Goal: Check status

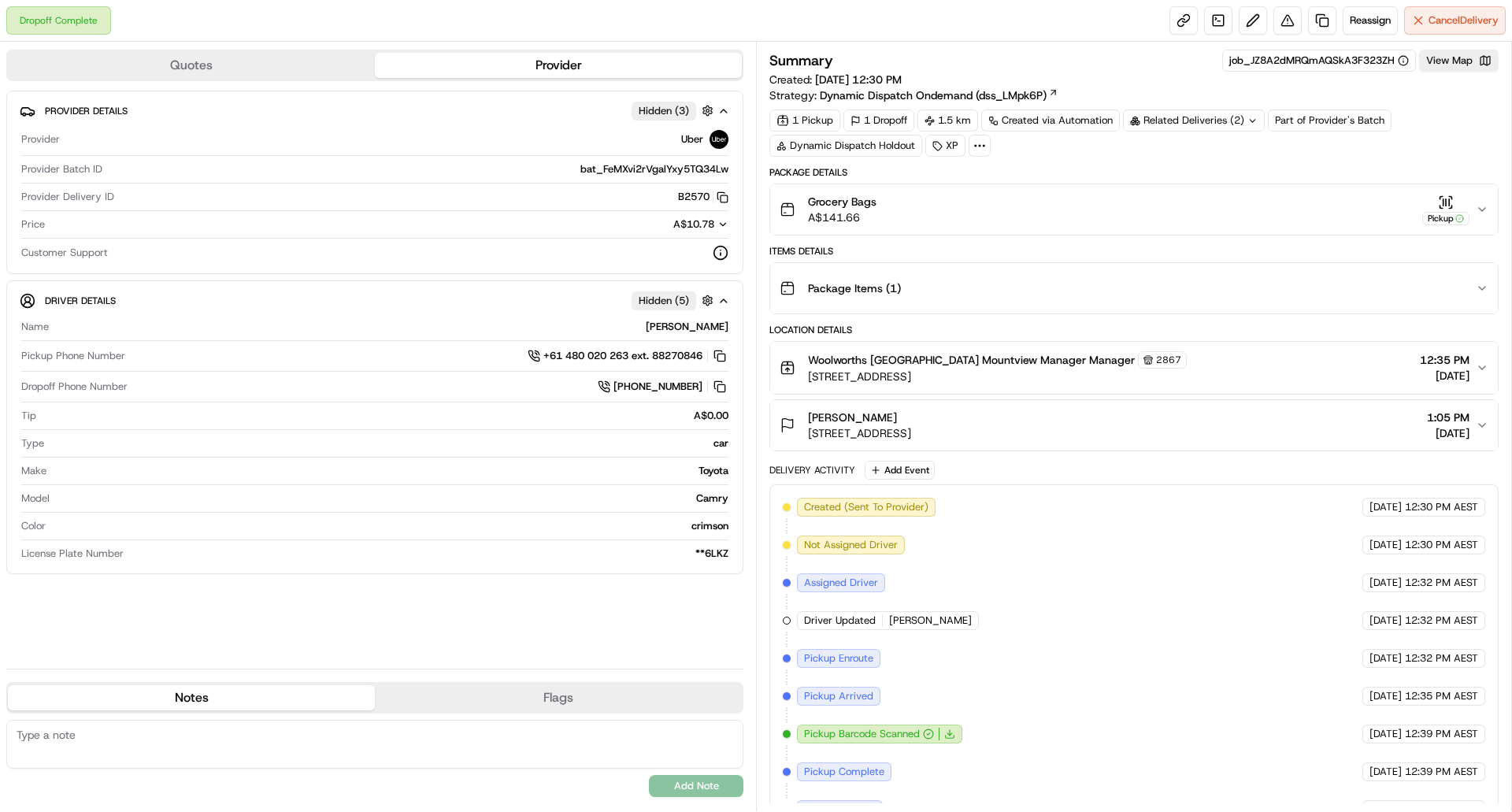
click at [1205, 111] on div "Related Deliveries (2)" at bounding box center [1194, 120] width 142 height 22
click at [1180, 182] on span "job_gWkQqPWytCVVTgCqidkwdW" at bounding box center [1235, 184] width 166 height 14
